Goal: Navigation & Orientation: Go to known website

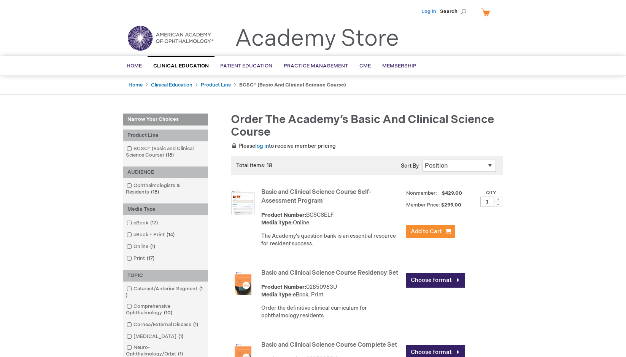
click at [432, 13] on link "Log In" at bounding box center [429, 11] width 15 height 6
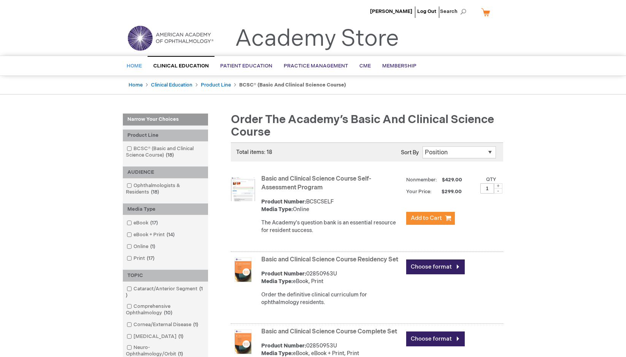
click at [143, 65] on link "Home" at bounding box center [134, 66] width 27 height 19
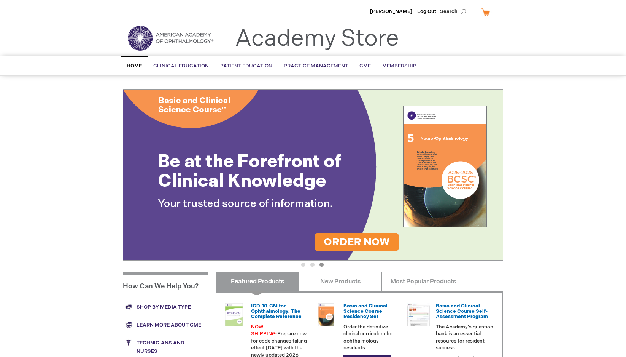
click at [145, 30] on img at bounding box center [170, 37] width 91 height 27
